Goal: Complete application form

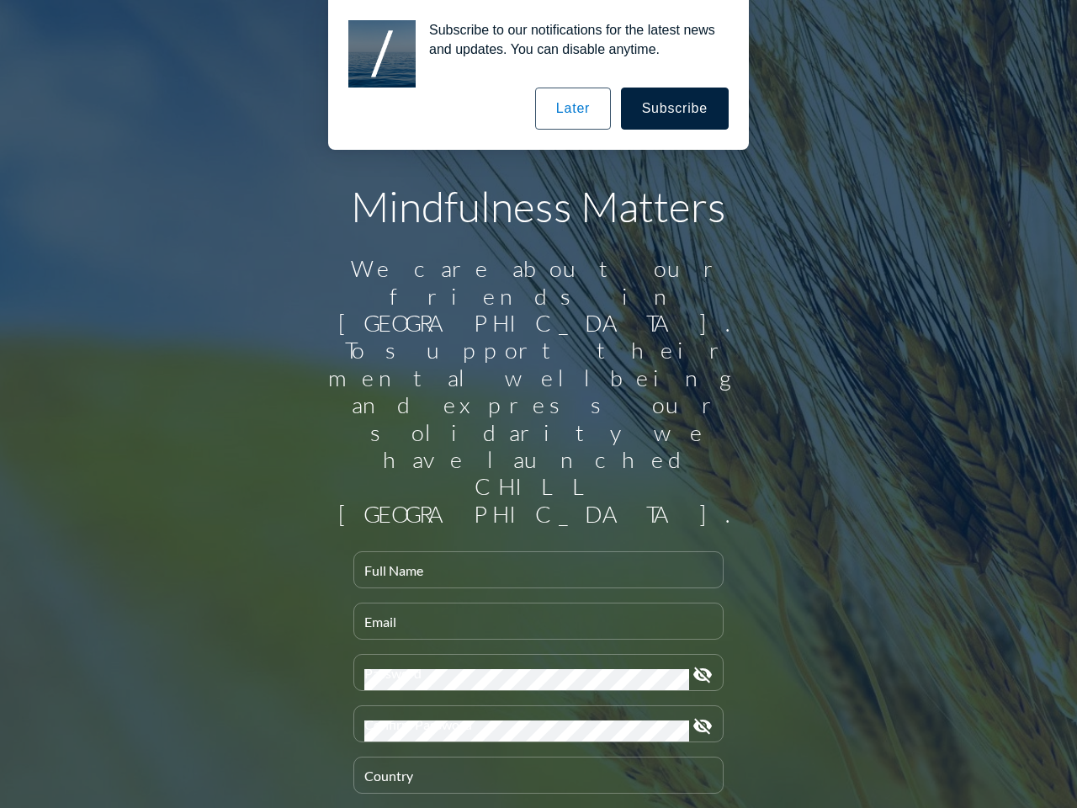
click at [532, 566] on input "Full Name" at bounding box center [538, 576] width 348 height 21
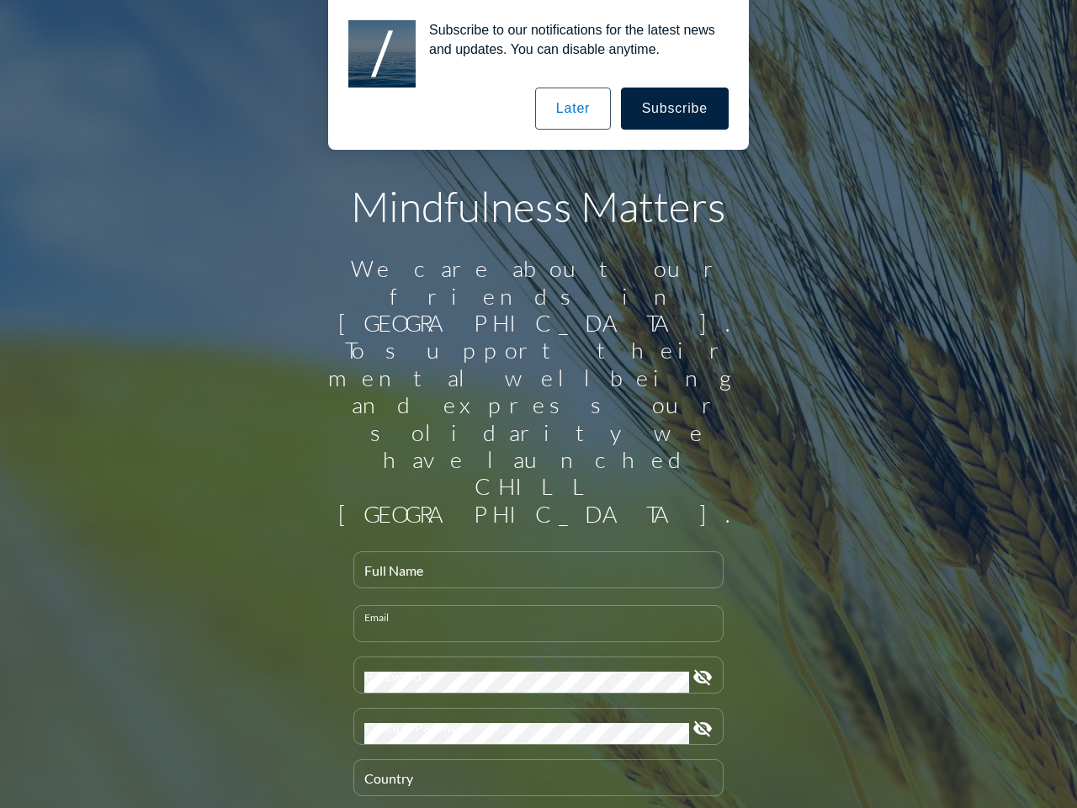
click at [532, 620] on input "Email" at bounding box center [538, 630] width 348 height 21
click at [532, 657] on div "Password" at bounding box center [526, 674] width 325 height 35
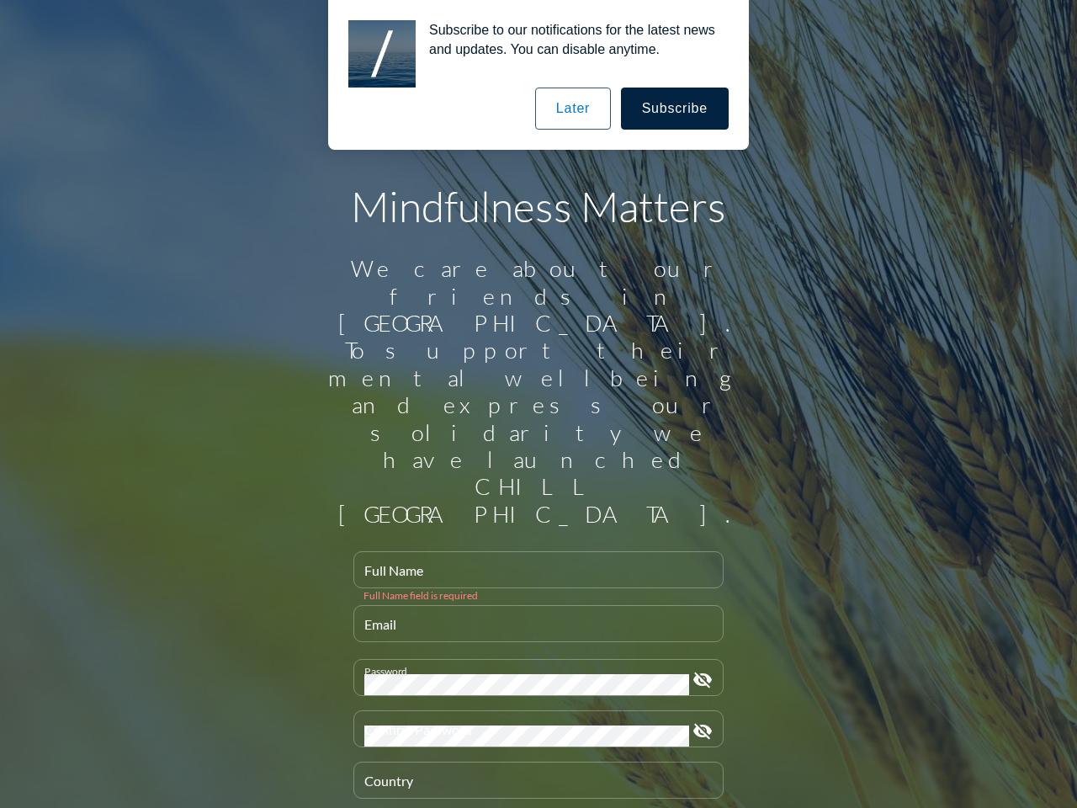
click at [696, 670] on icon "visibility_off" at bounding box center [702, 680] width 20 height 20
click at [532, 711] on div "Confirm Password" at bounding box center [526, 728] width 325 height 35
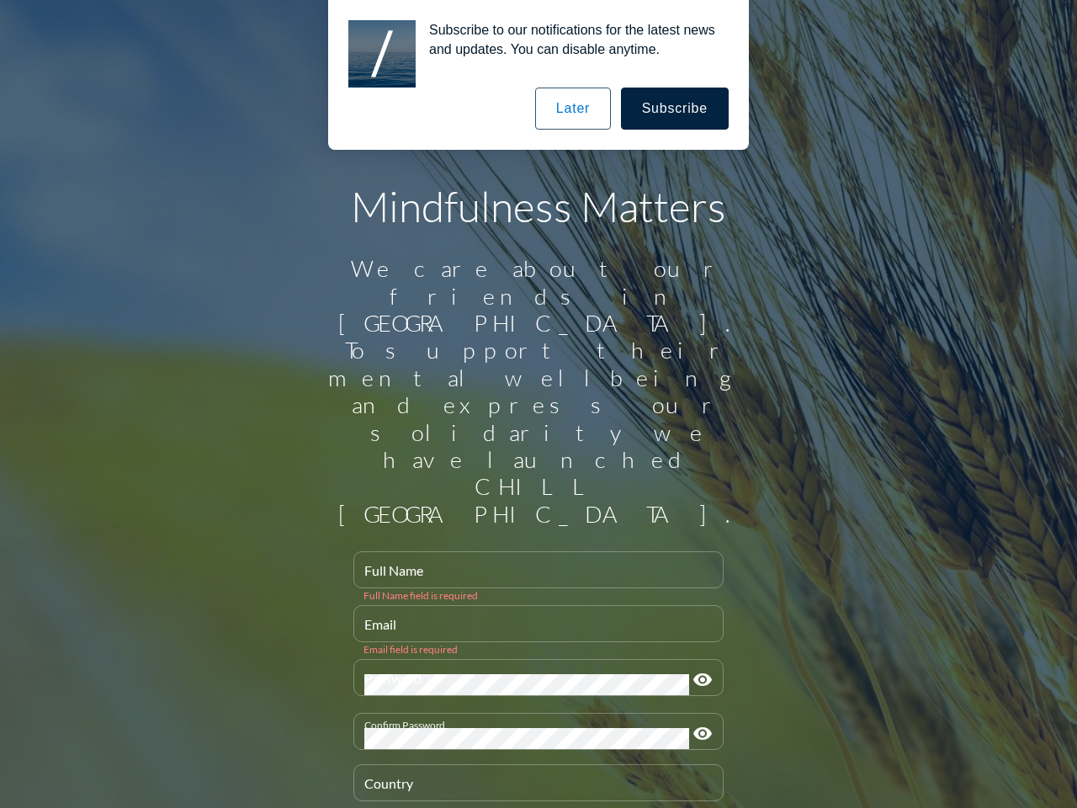
click at [696, 724] on icon "visibility" at bounding box center [702, 734] width 20 height 20
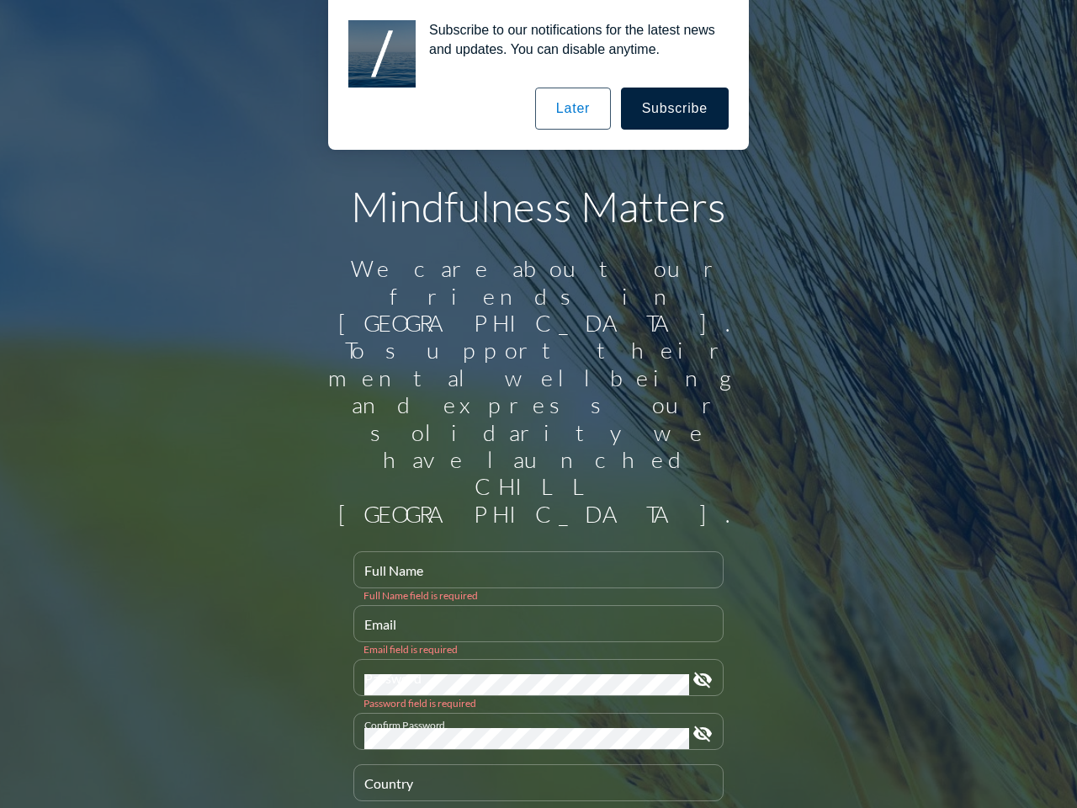
click at [532, 765] on div "Country" at bounding box center [538, 782] width 348 height 35
click at [676, 109] on button "Subscribe" at bounding box center [675, 108] width 108 height 42
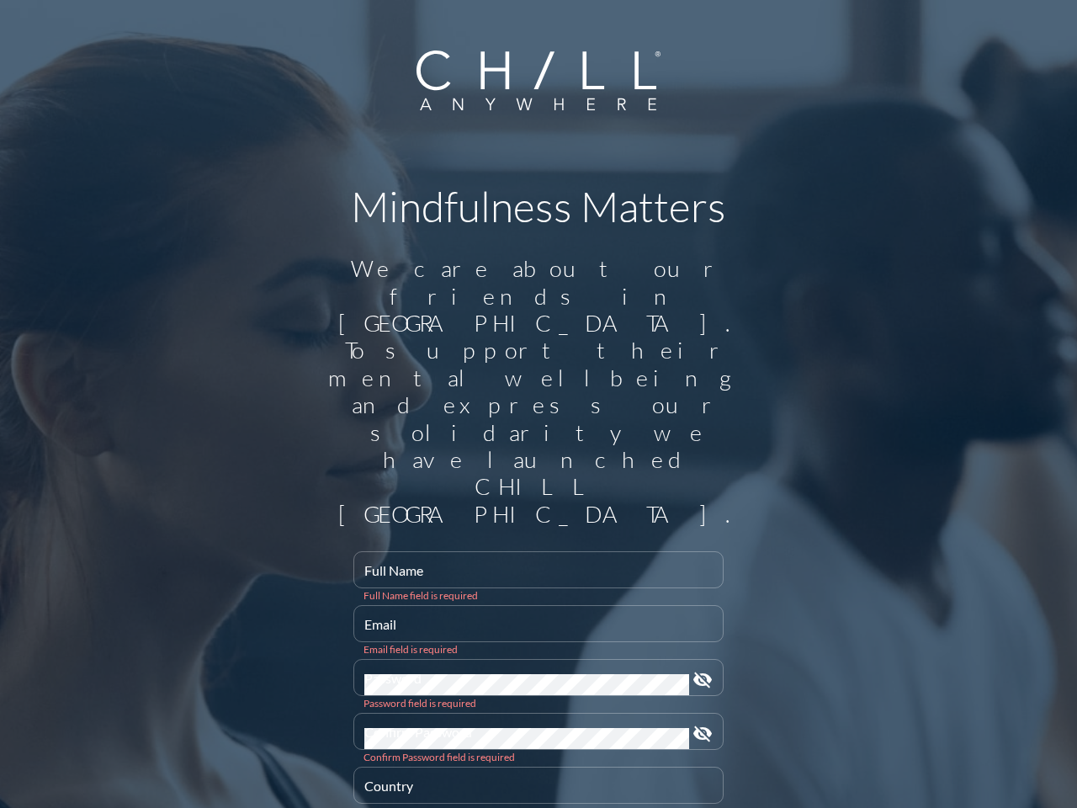
click at [575, 109] on div "Subscribe to our notifications for the latest news and updates. You can disable…" at bounding box center [538, 75] width 1077 height 150
